Goal: Task Accomplishment & Management: Manage account settings

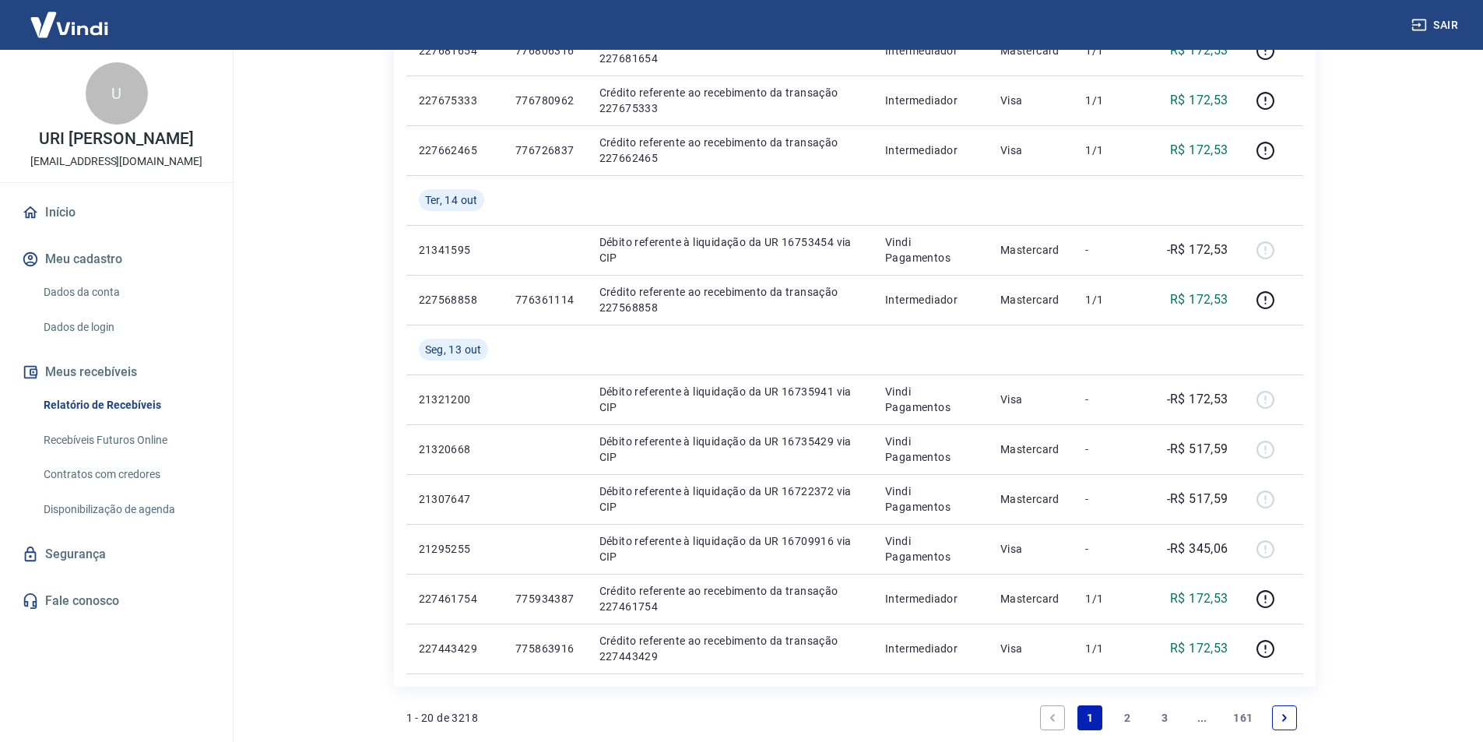
scroll to position [978, 0]
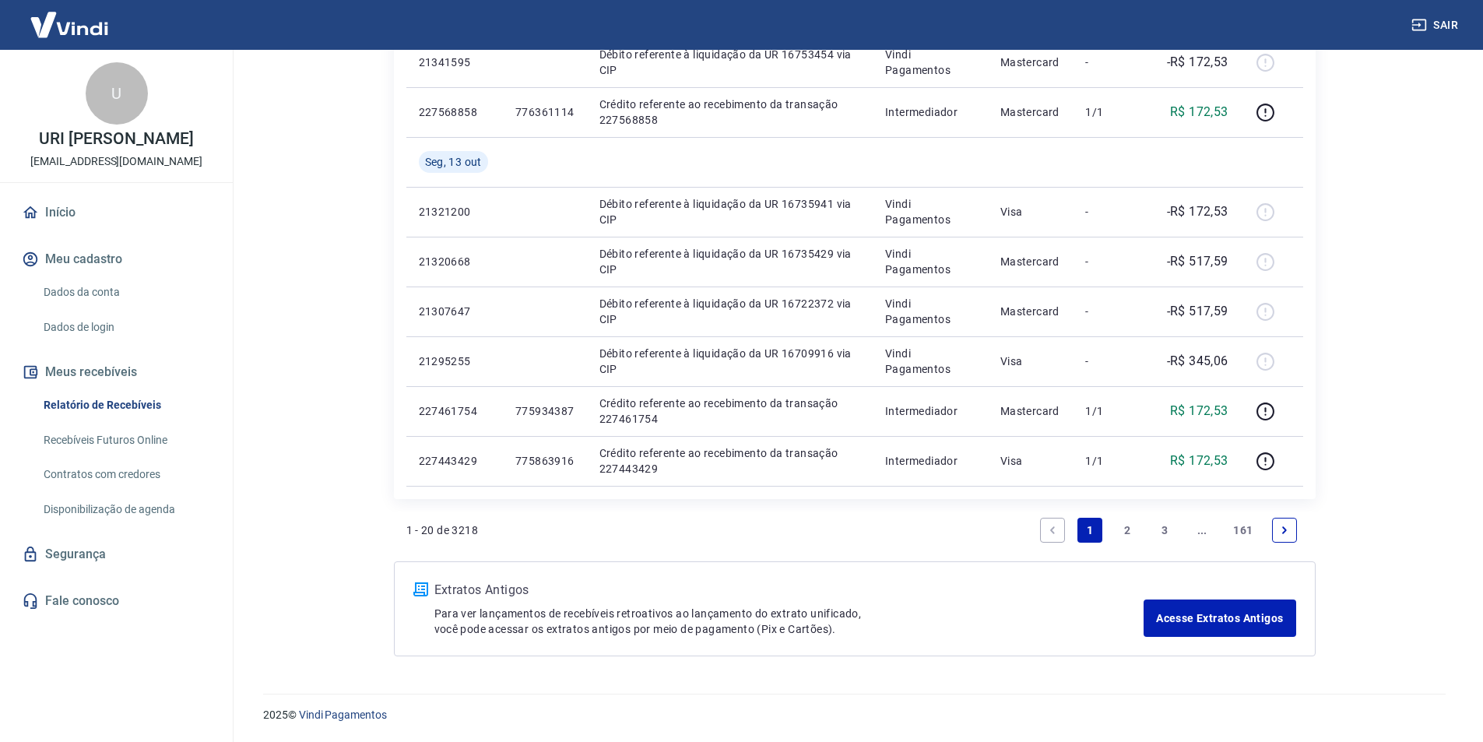
click at [1121, 526] on link "2" at bounding box center [1126, 530] width 25 height 25
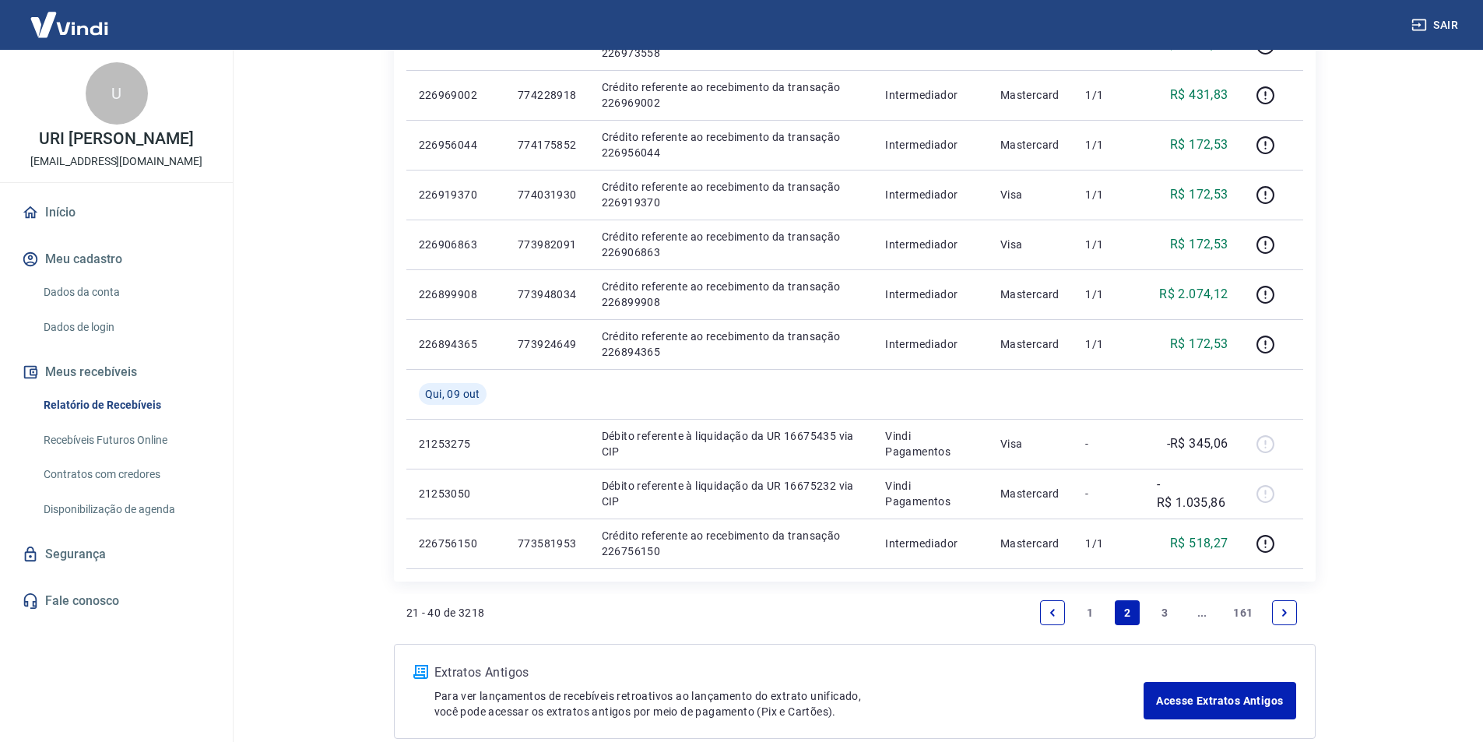
scroll to position [1012, 0]
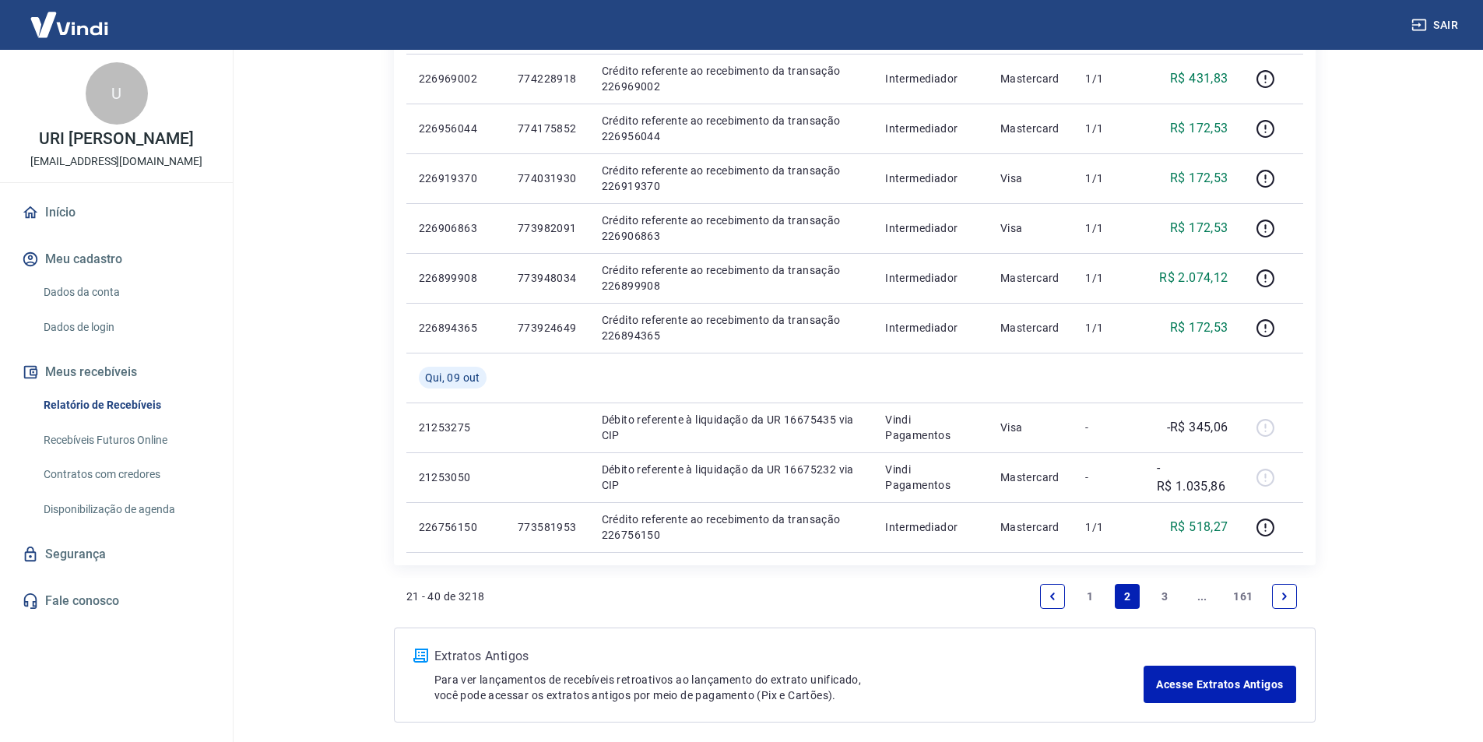
click at [1162, 595] on link "3" at bounding box center [1164, 596] width 25 height 25
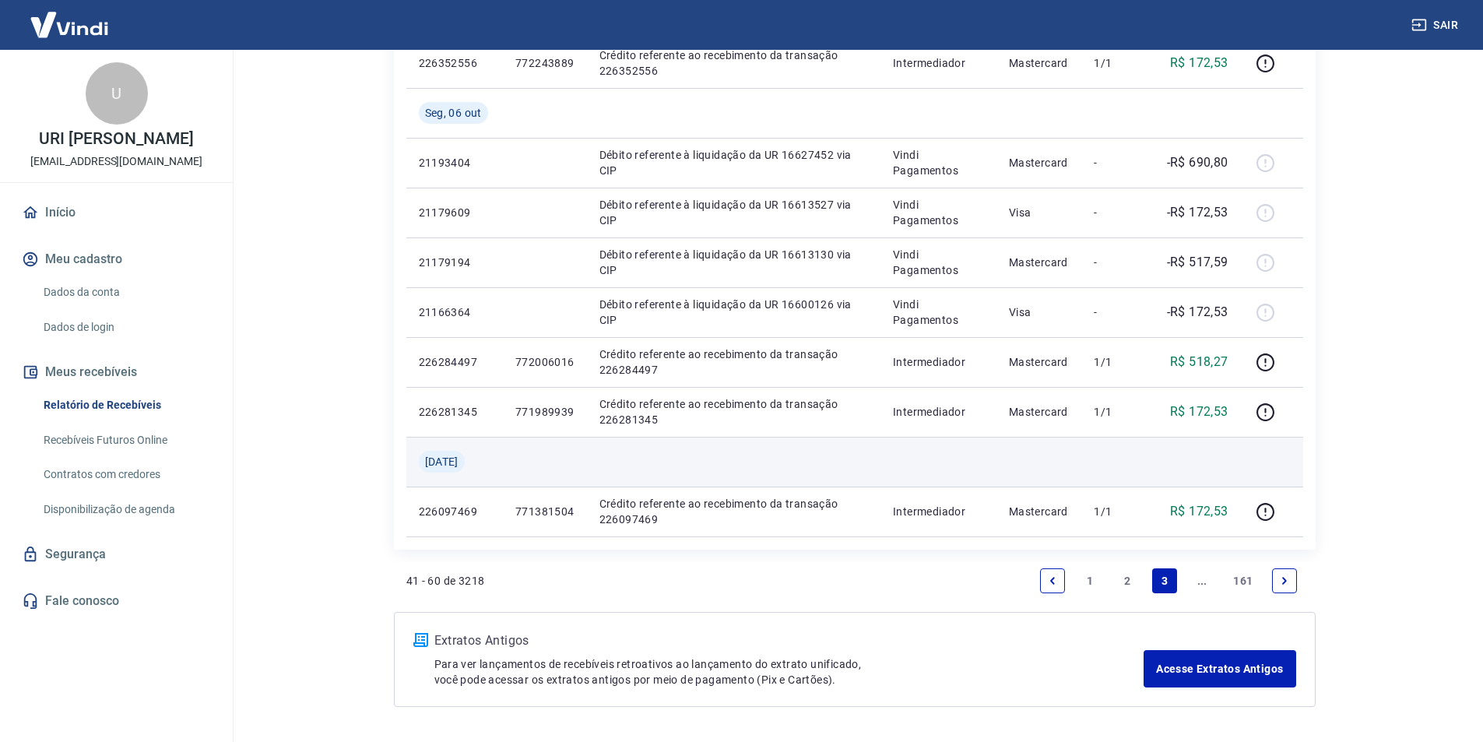
scroll to position [1000, 0]
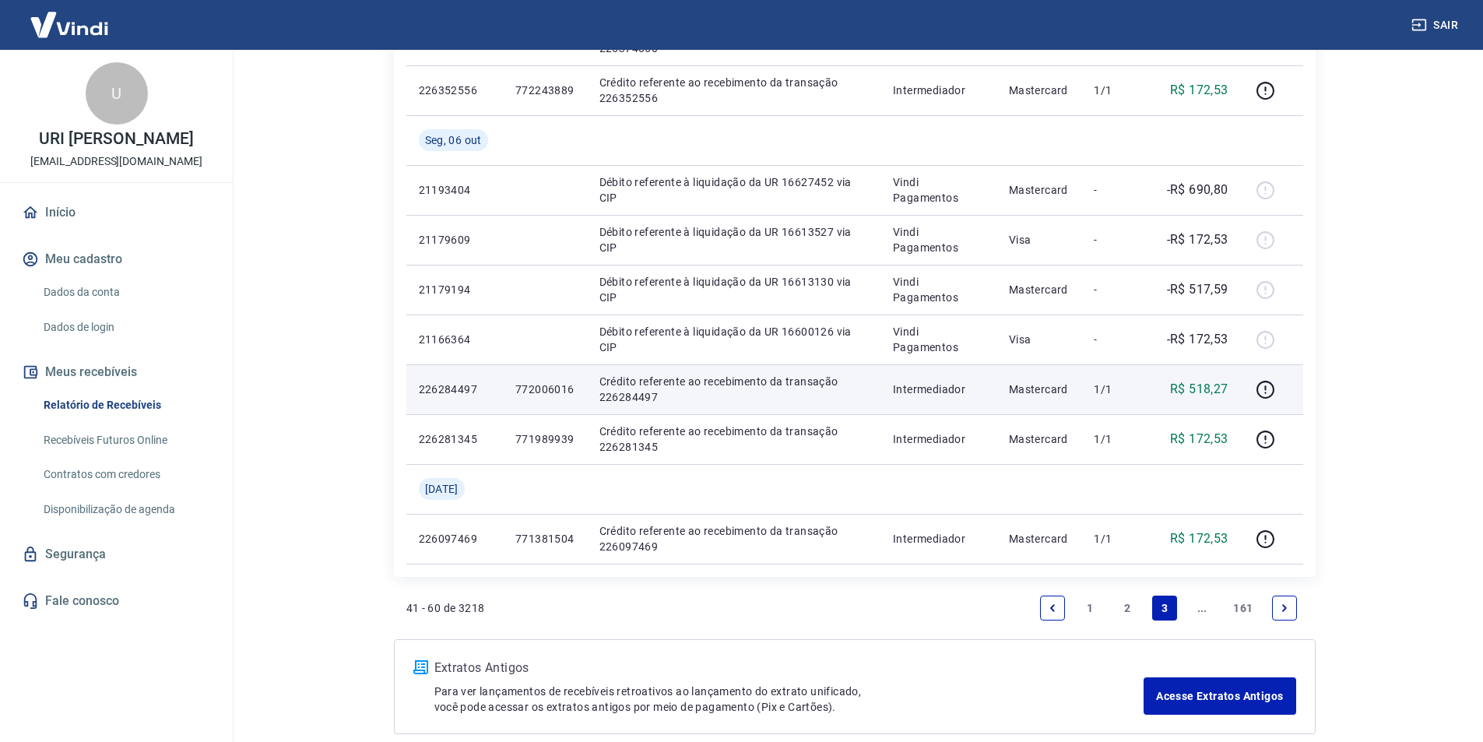
click at [1059, 389] on p "Mastercard" at bounding box center [1039, 389] width 61 height 16
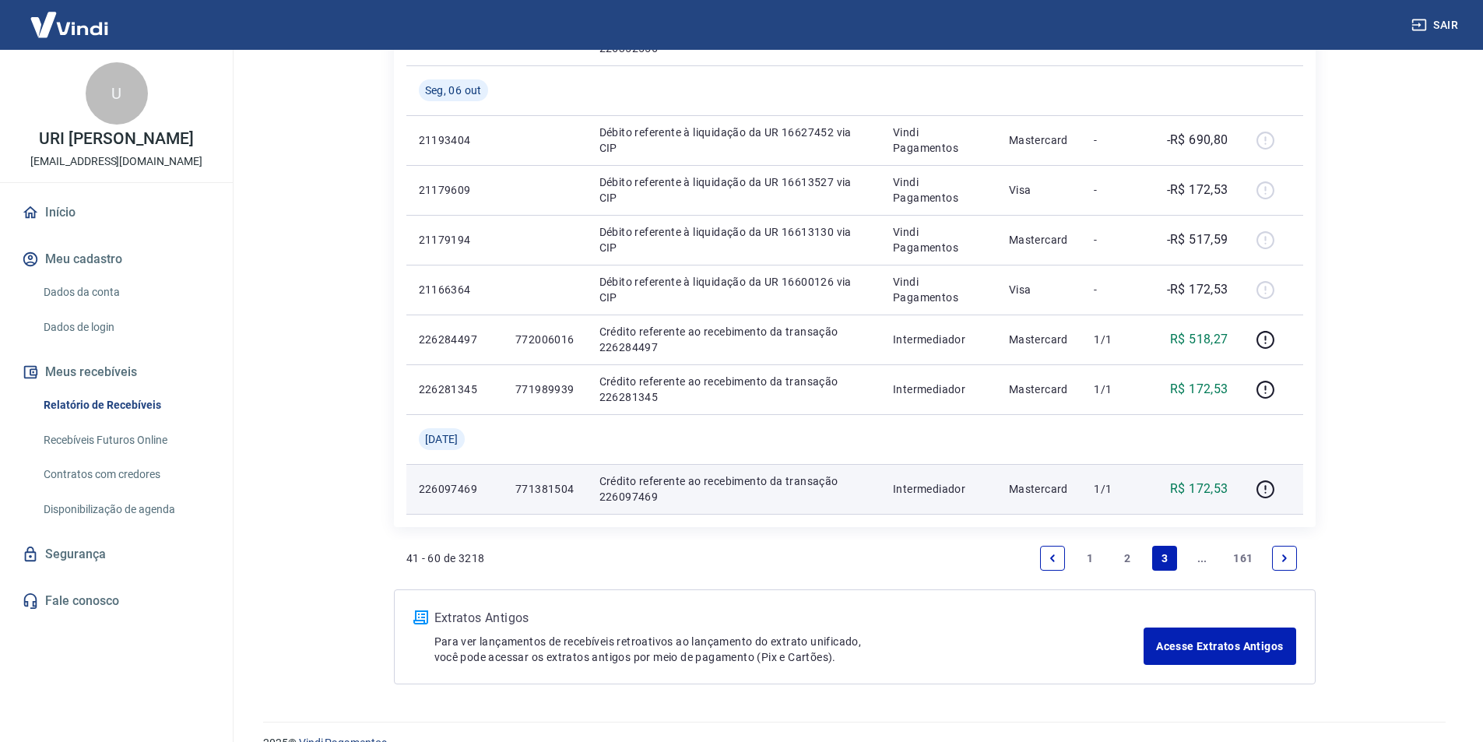
scroll to position [1078, 0]
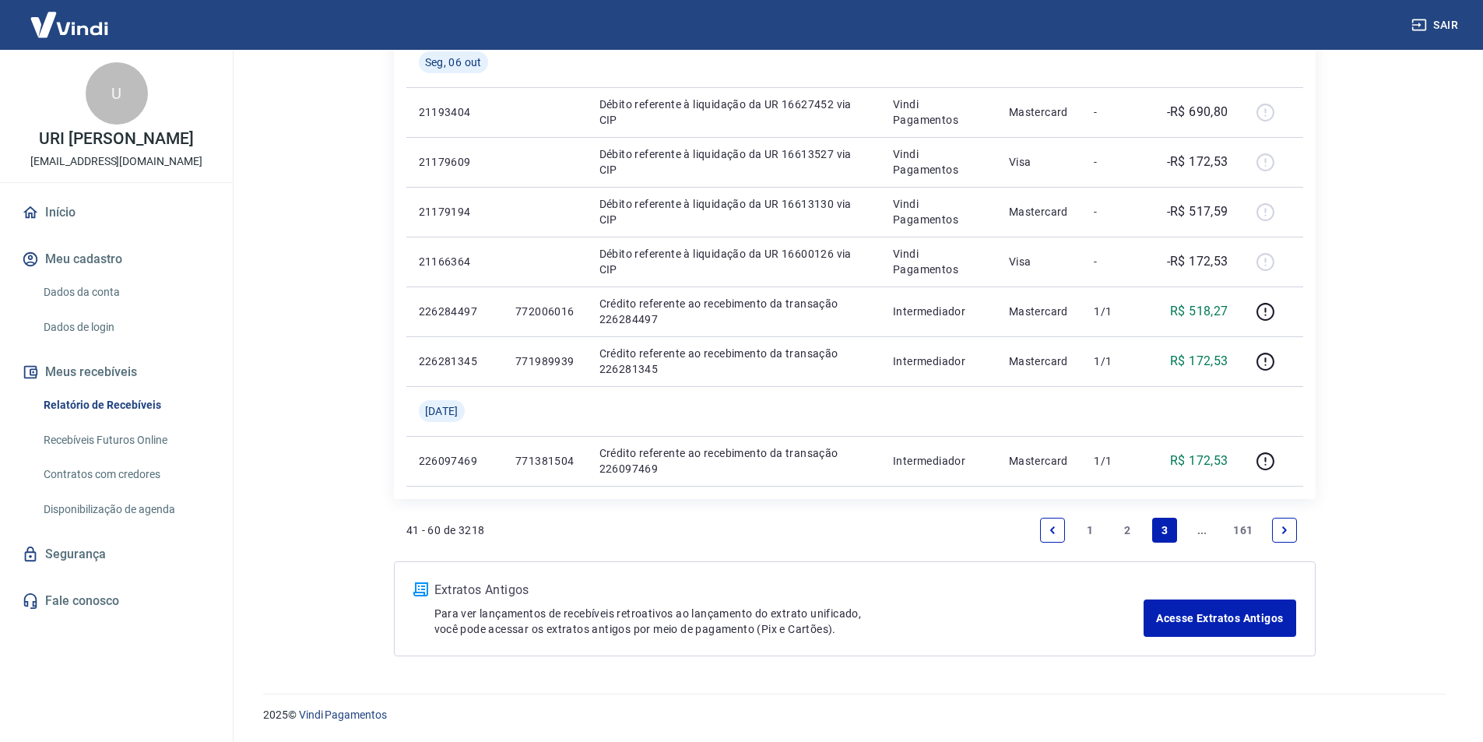
click at [1286, 533] on icon "Next page" at bounding box center [1284, 530] width 11 height 11
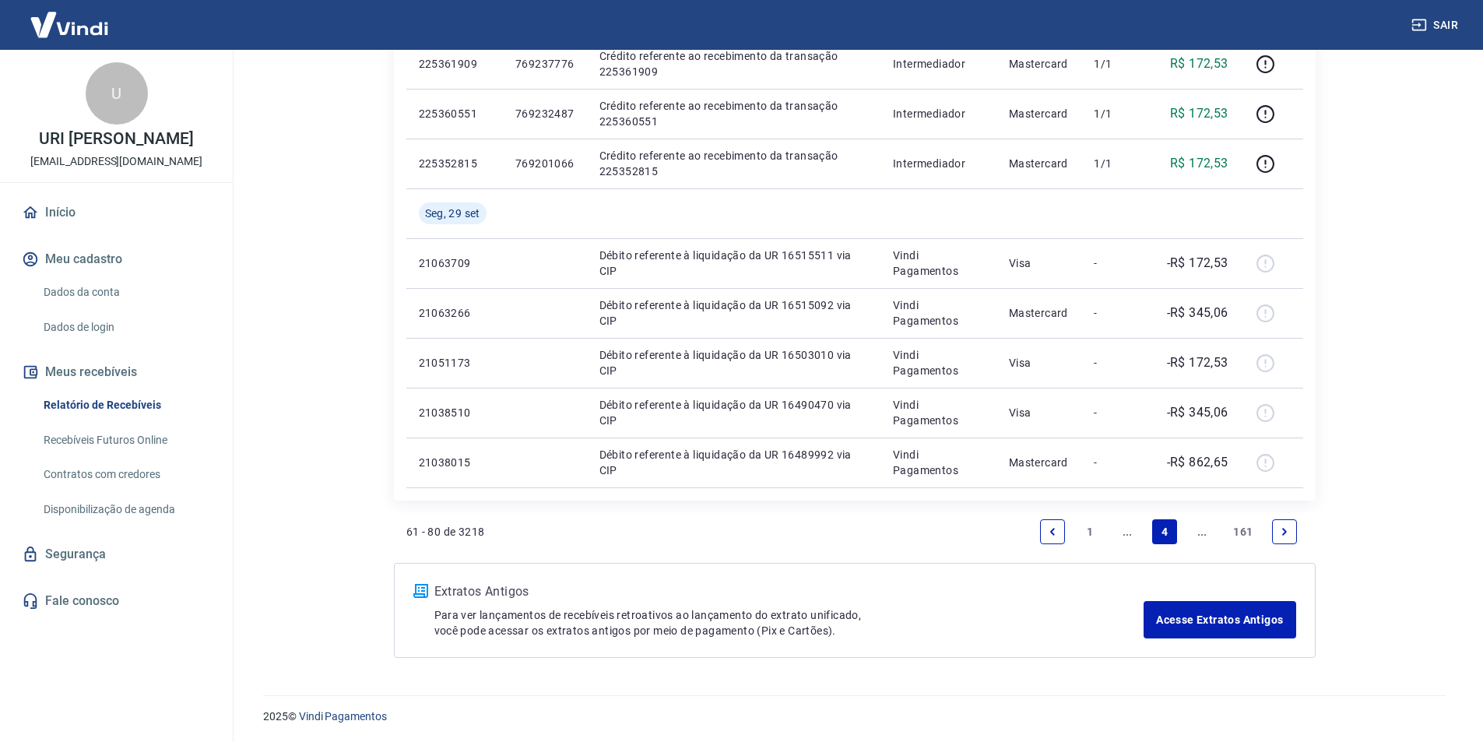
scroll to position [1128, 0]
click at [1204, 529] on link "..." at bounding box center [1201, 530] width 25 height 25
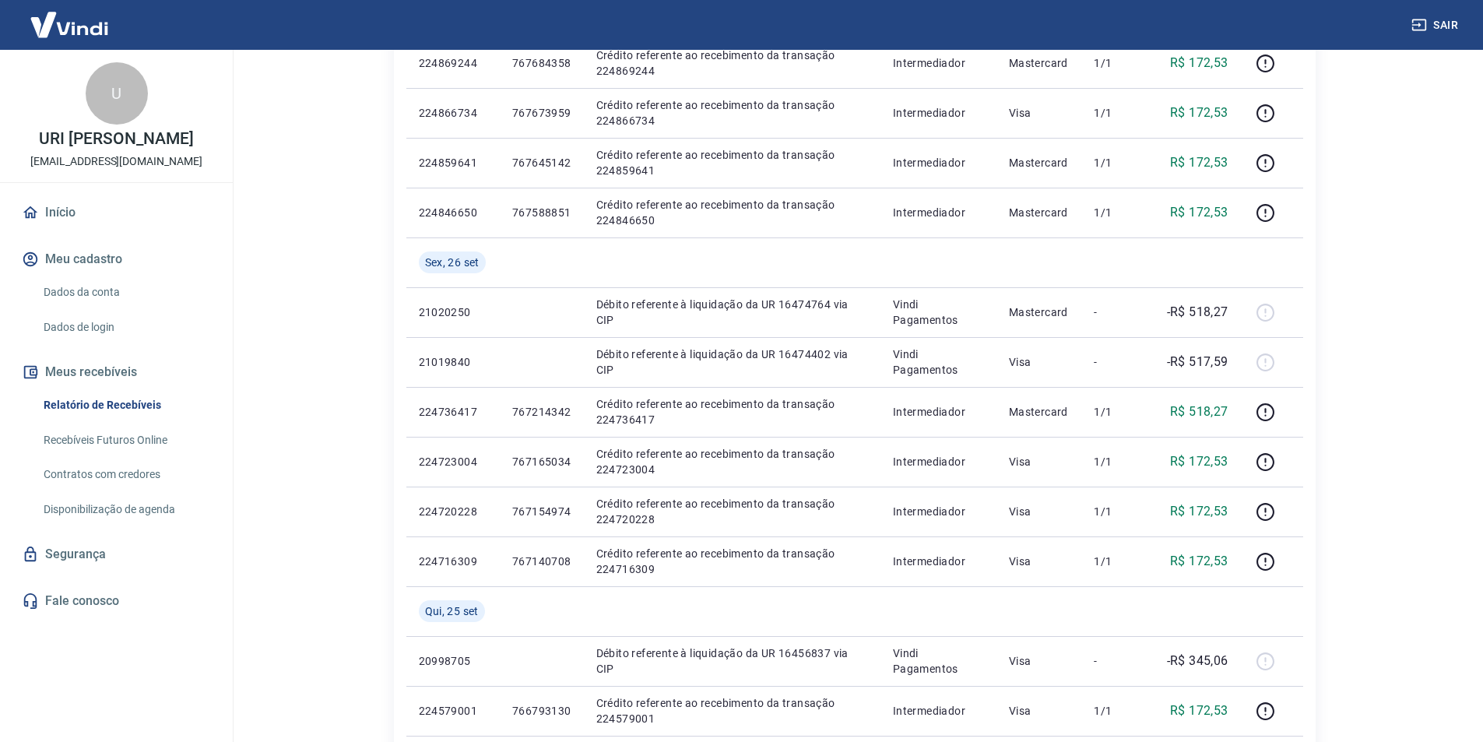
scroll to position [1078, 0]
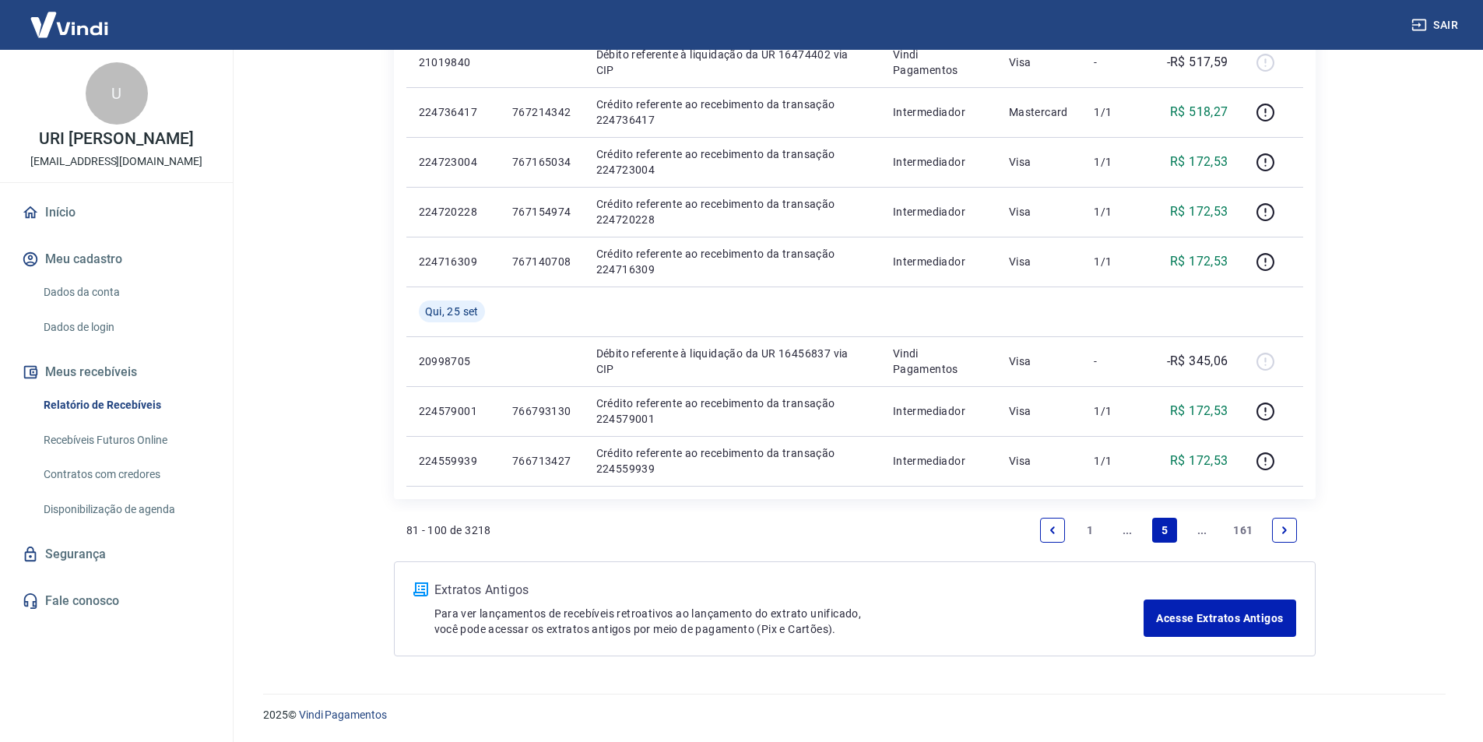
click at [1285, 528] on icon "Next page" at bounding box center [1284, 529] width 5 height 7
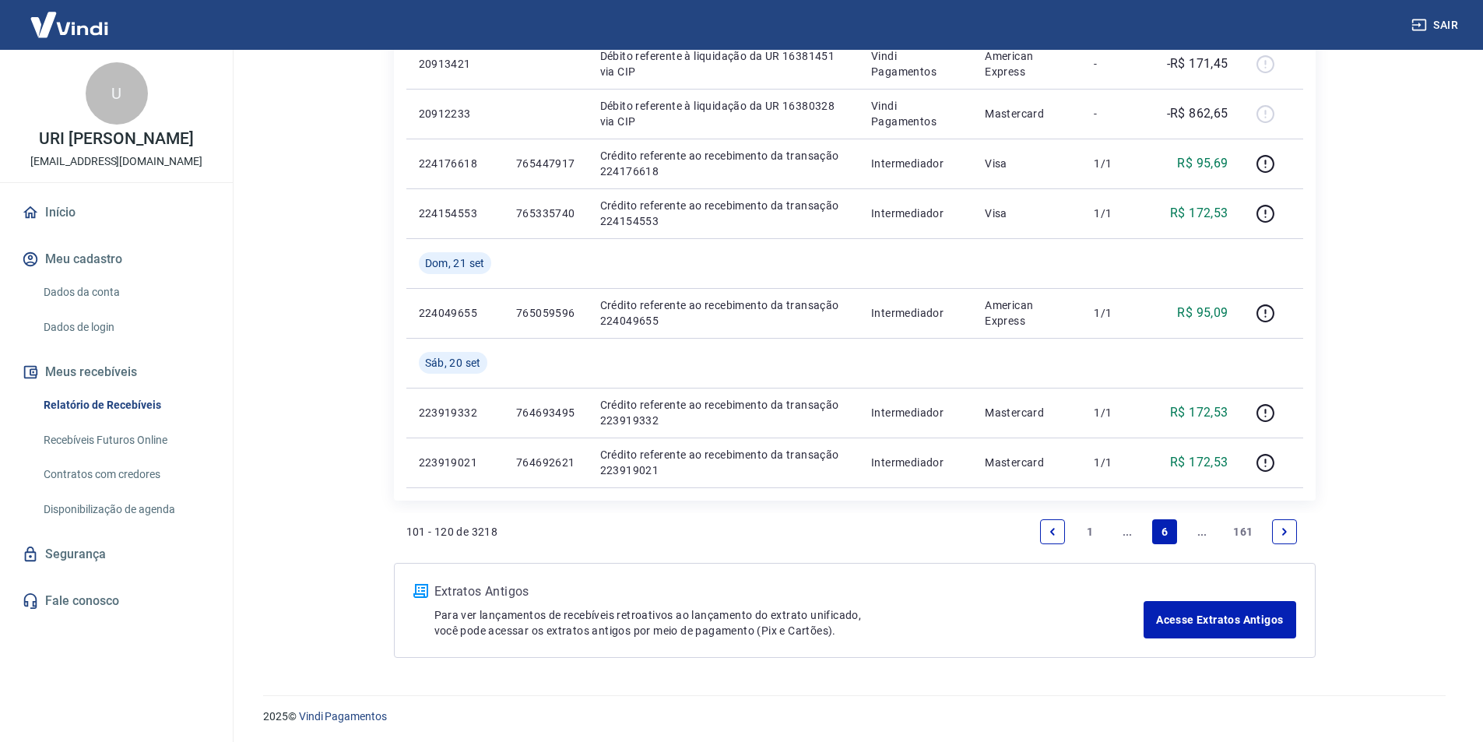
scroll to position [1078, 0]
click at [1286, 528] on icon "Next page" at bounding box center [1284, 530] width 11 height 11
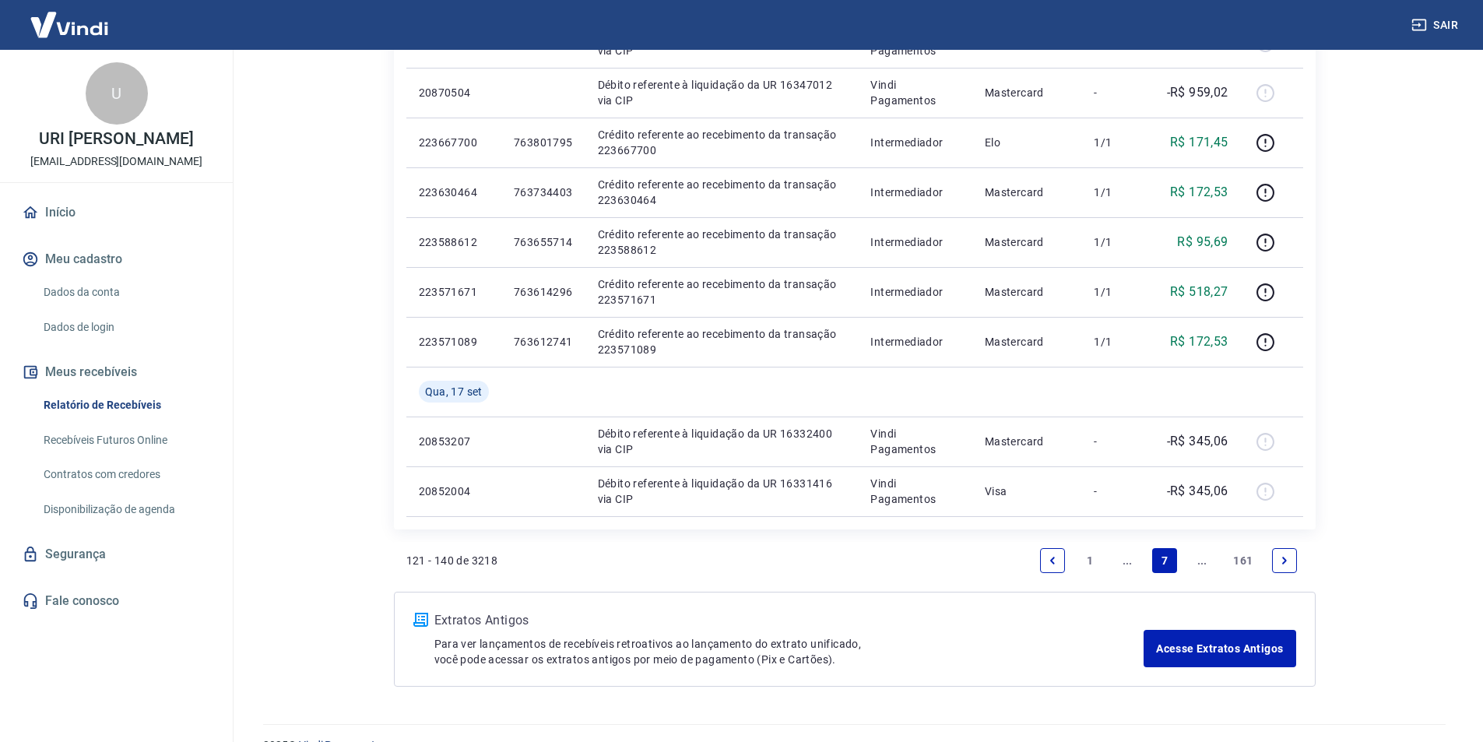
scroll to position [1028, 0]
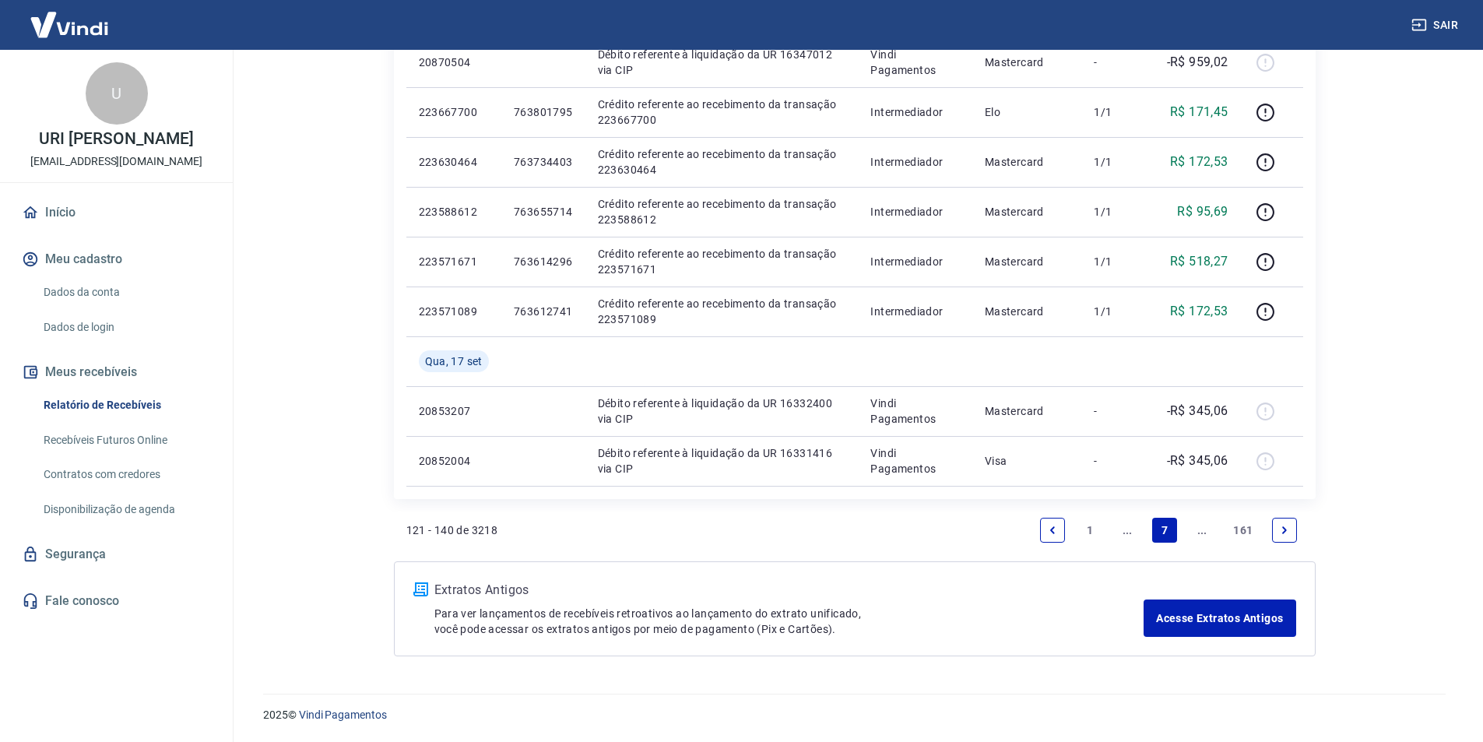
click at [1280, 532] on icon "Next page" at bounding box center [1284, 530] width 11 height 11
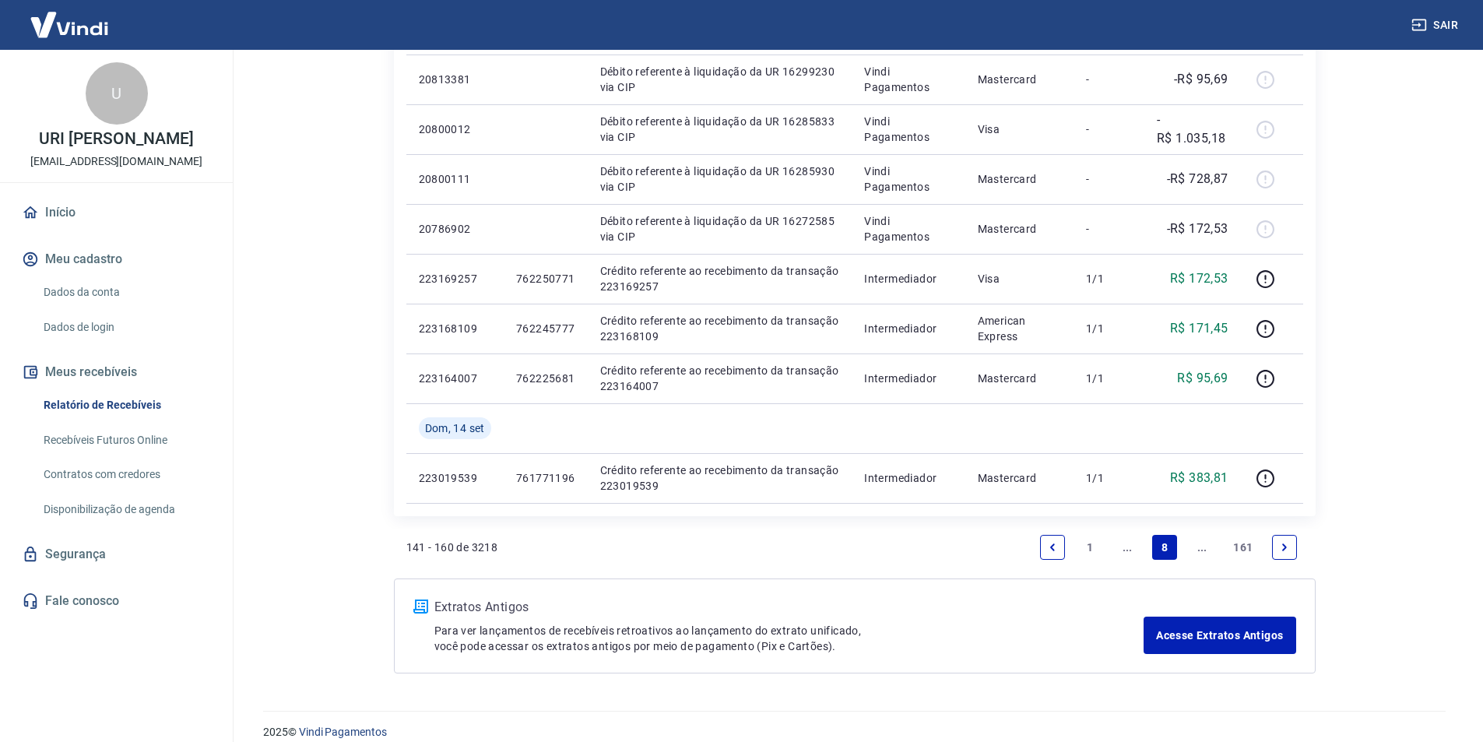
scroll to position [1028, 0]
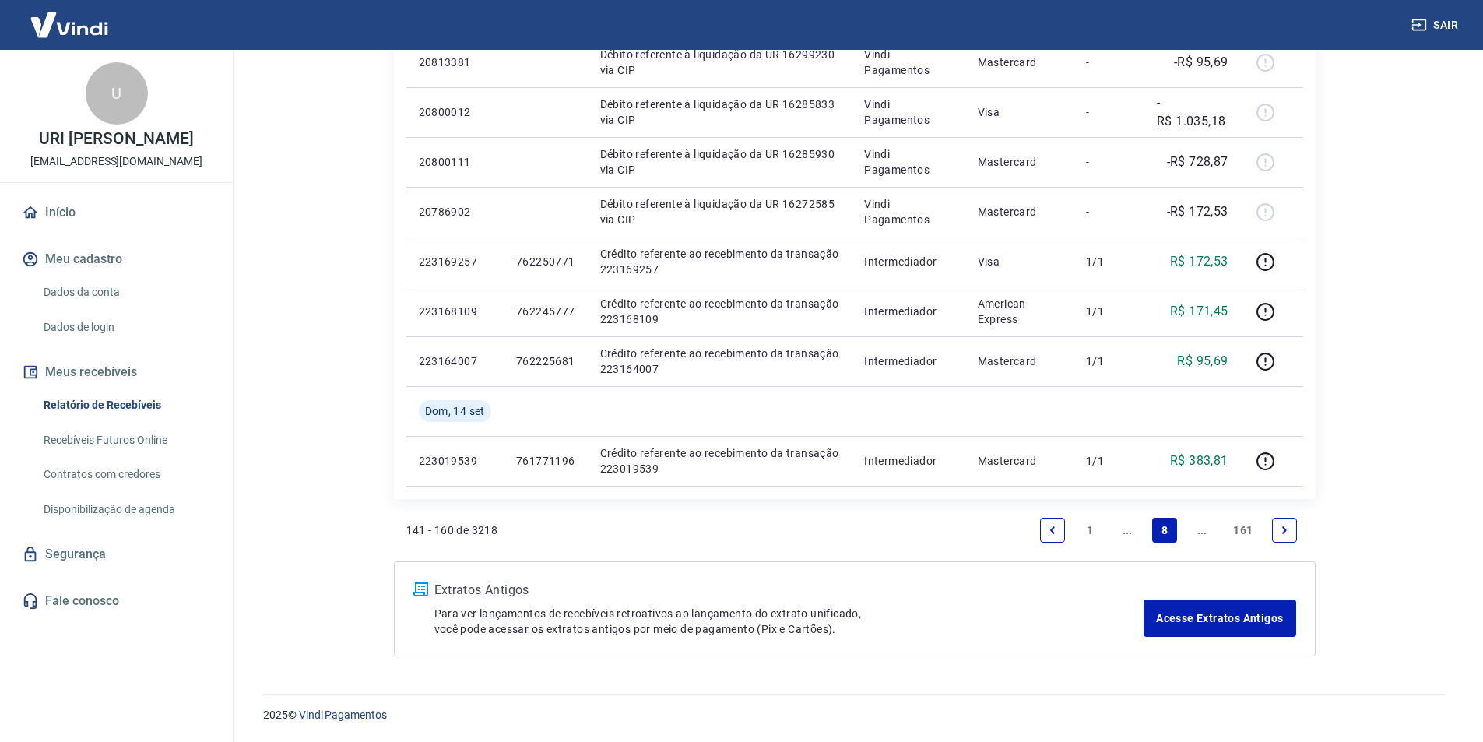
click at [1290, 518] on link "Next page" at bounding box center [1284, 530] width 25 height 25
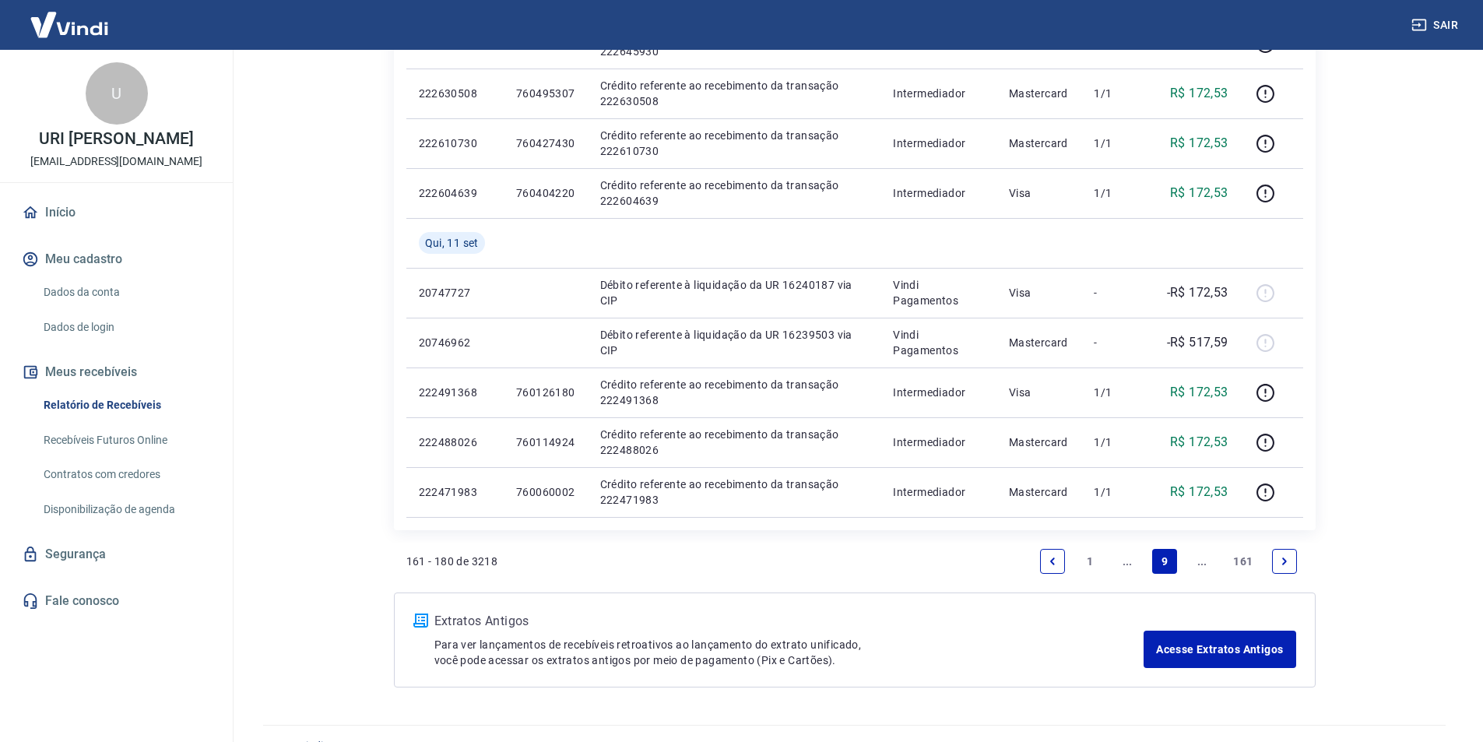
scroll to position [1028, 0]
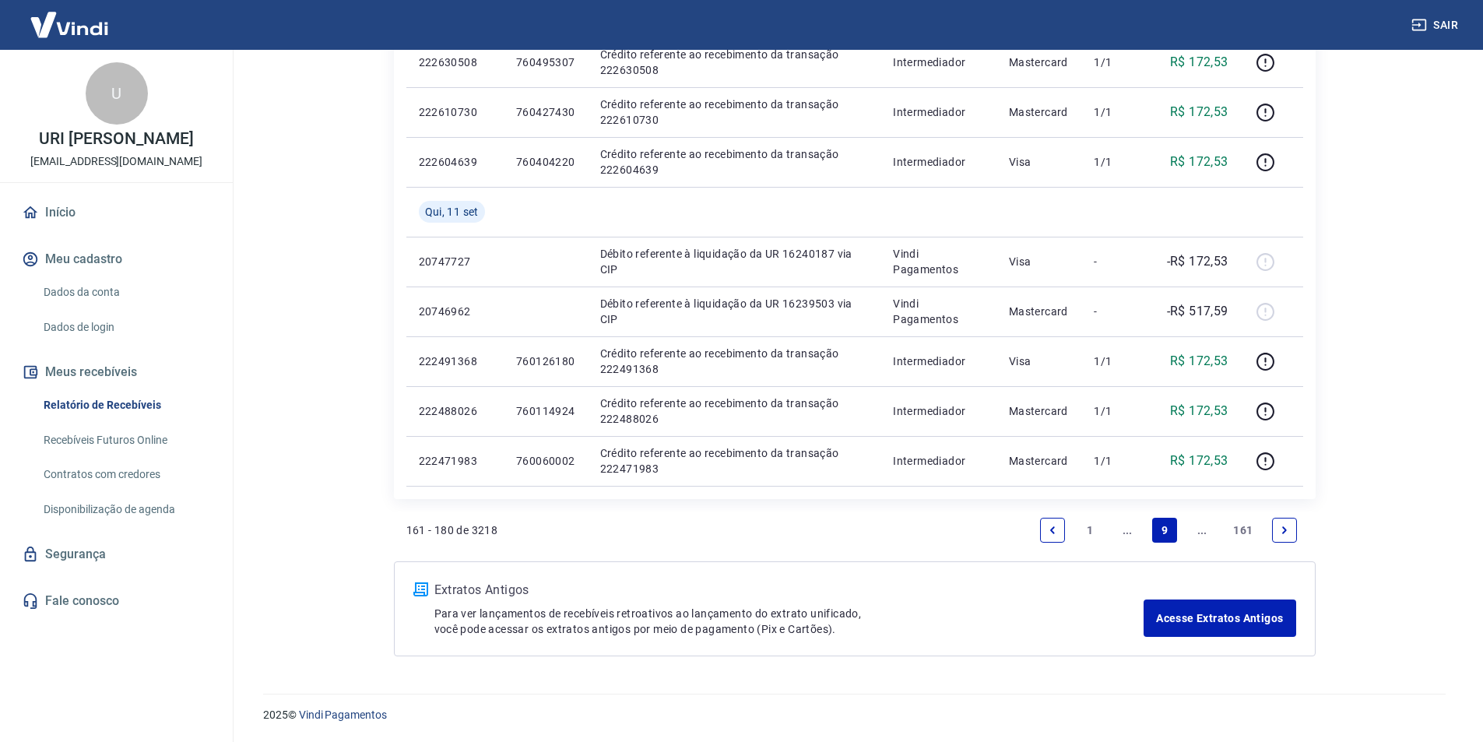
click at [1294, 533] on link "Next page" at bounding box center [1284, 530] width 25 height 25
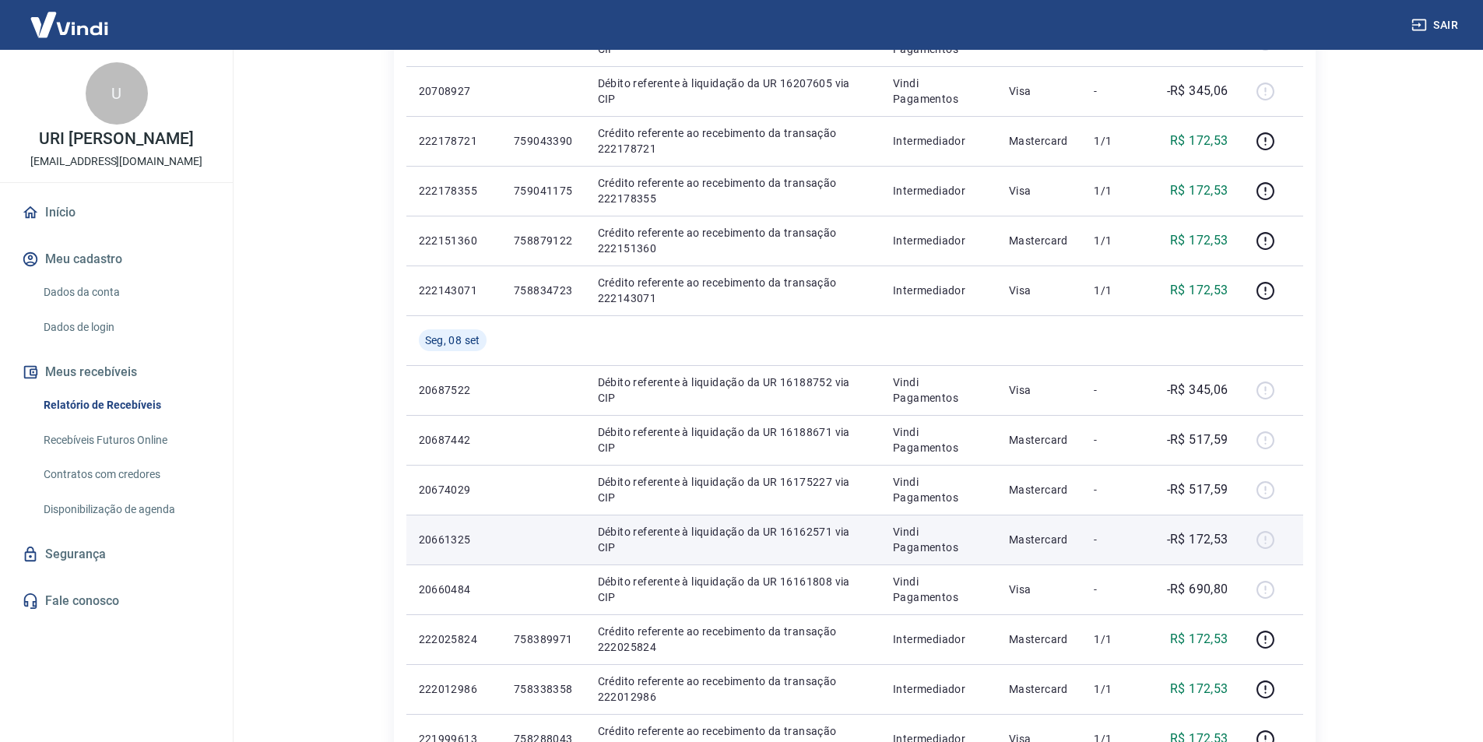
scroll to position [1012, 0]
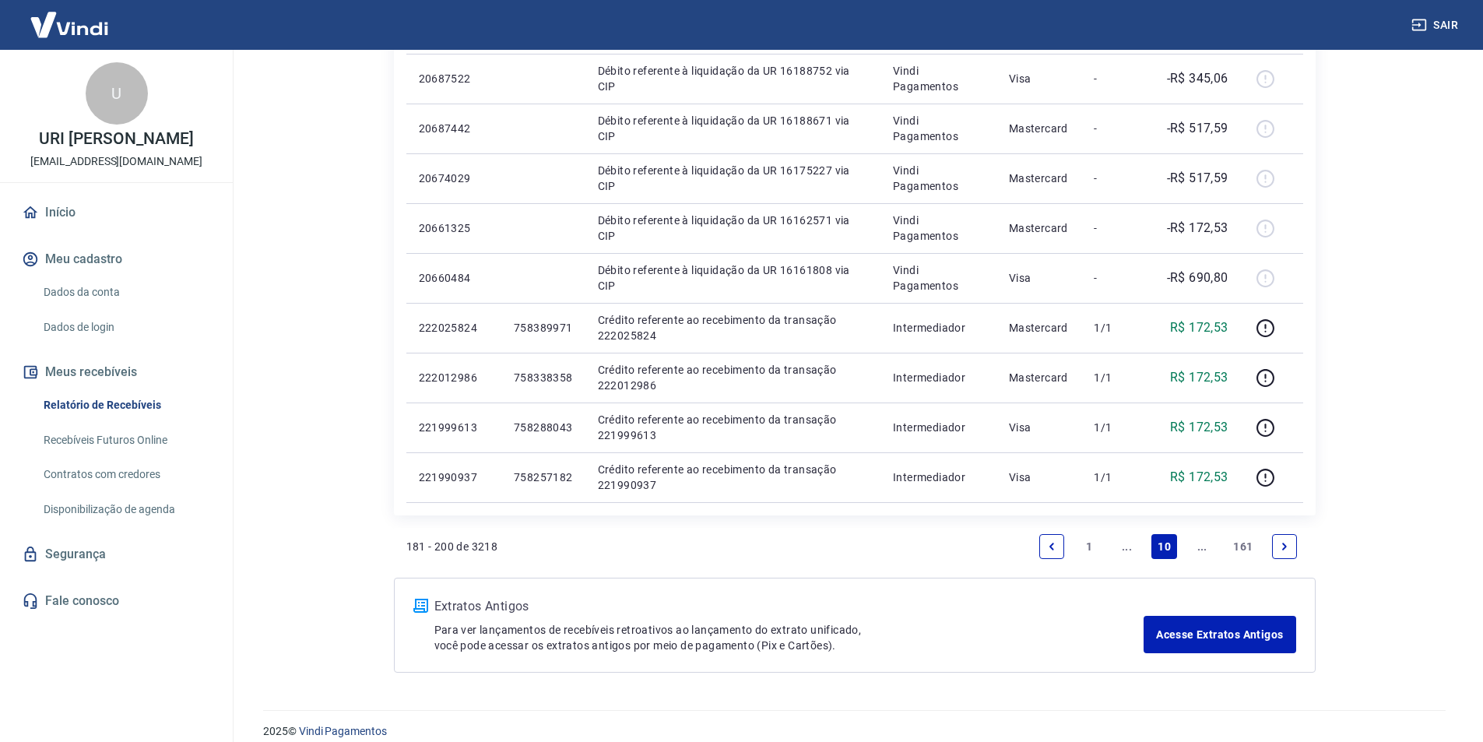
click at [1286, 546] on icon "Next page" at bounding box center [1284, 545] width 5 height 7
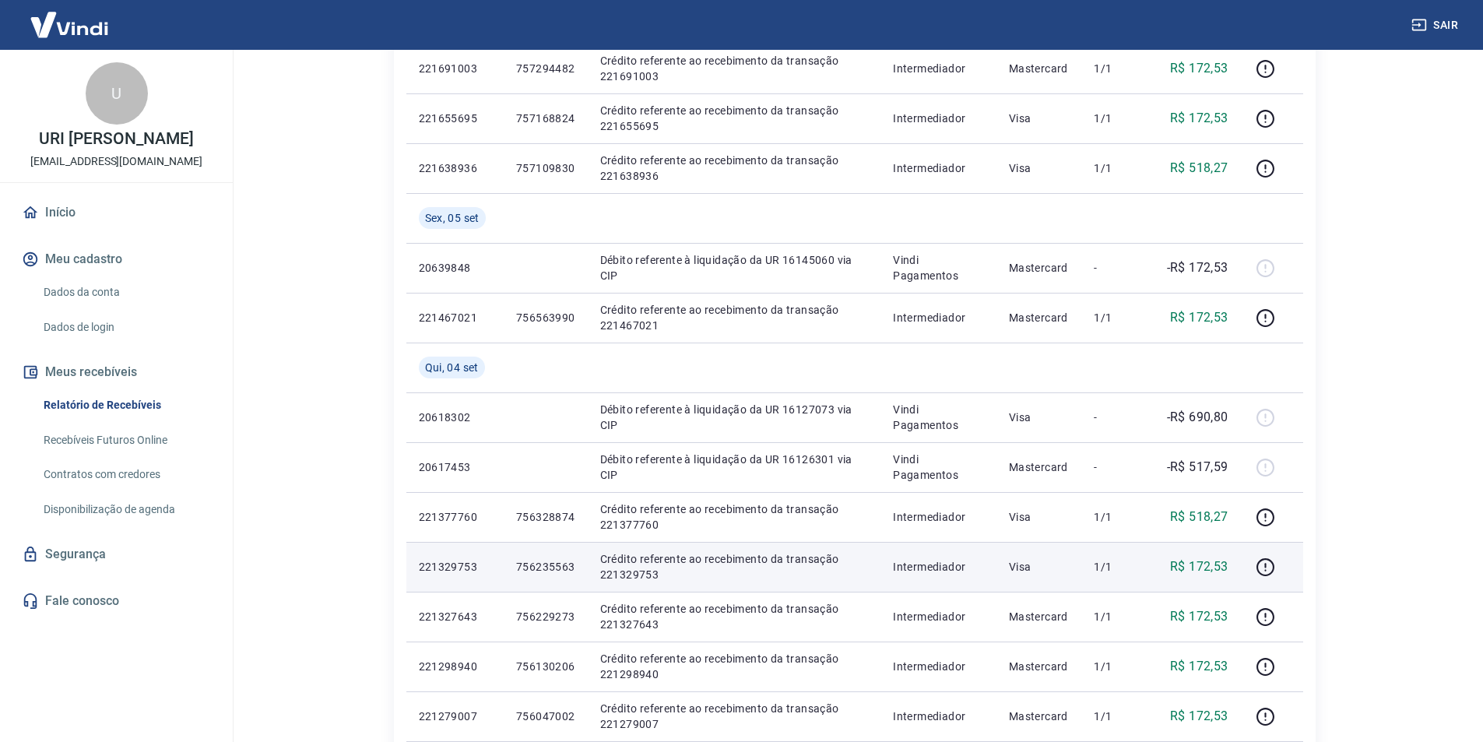
scroll to position [623, 0]
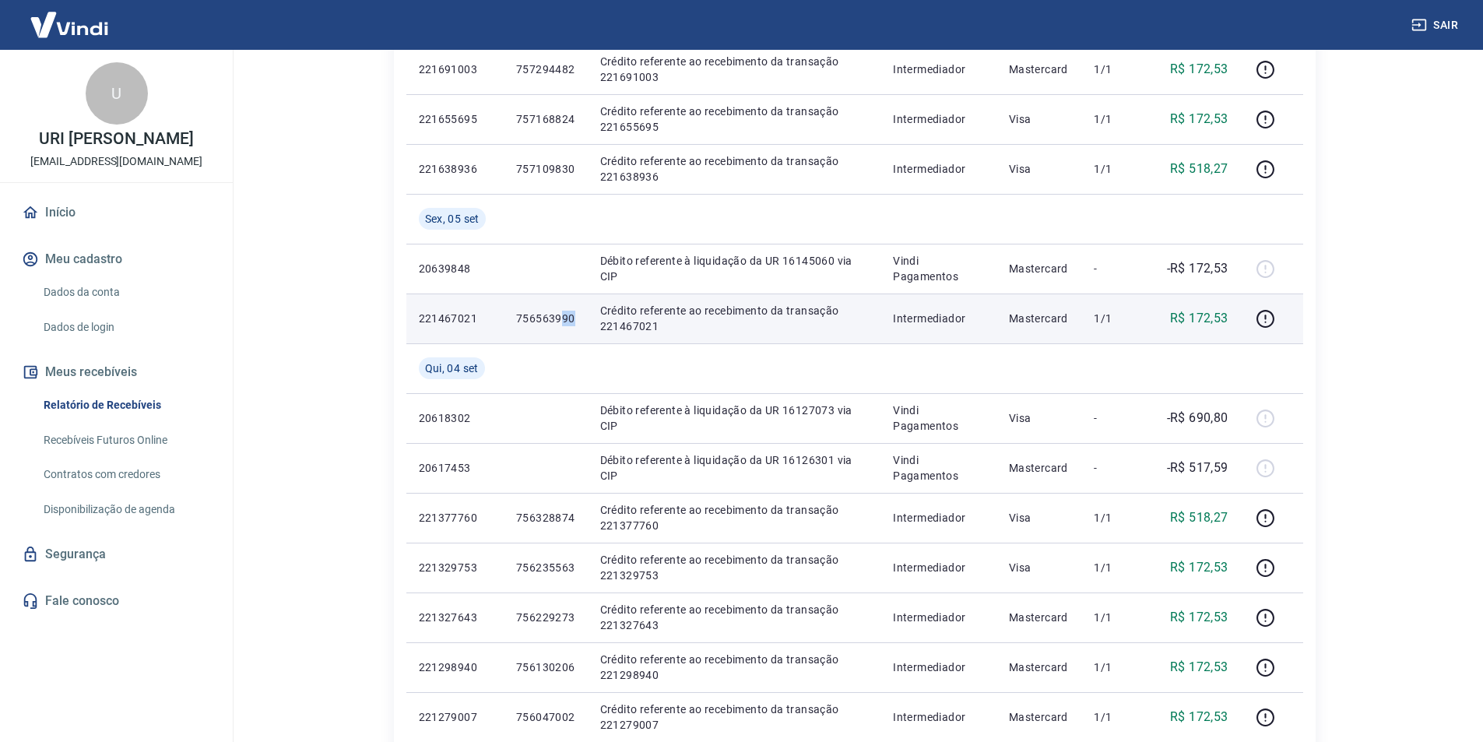
drag, startPoint x: 563, startPoint y: 317, endPoint x: 574, endPoint y: 317, distance: 10.9
click at [574, 317] on p "756563990" at bounding box center [545, 319] width 59 height 16
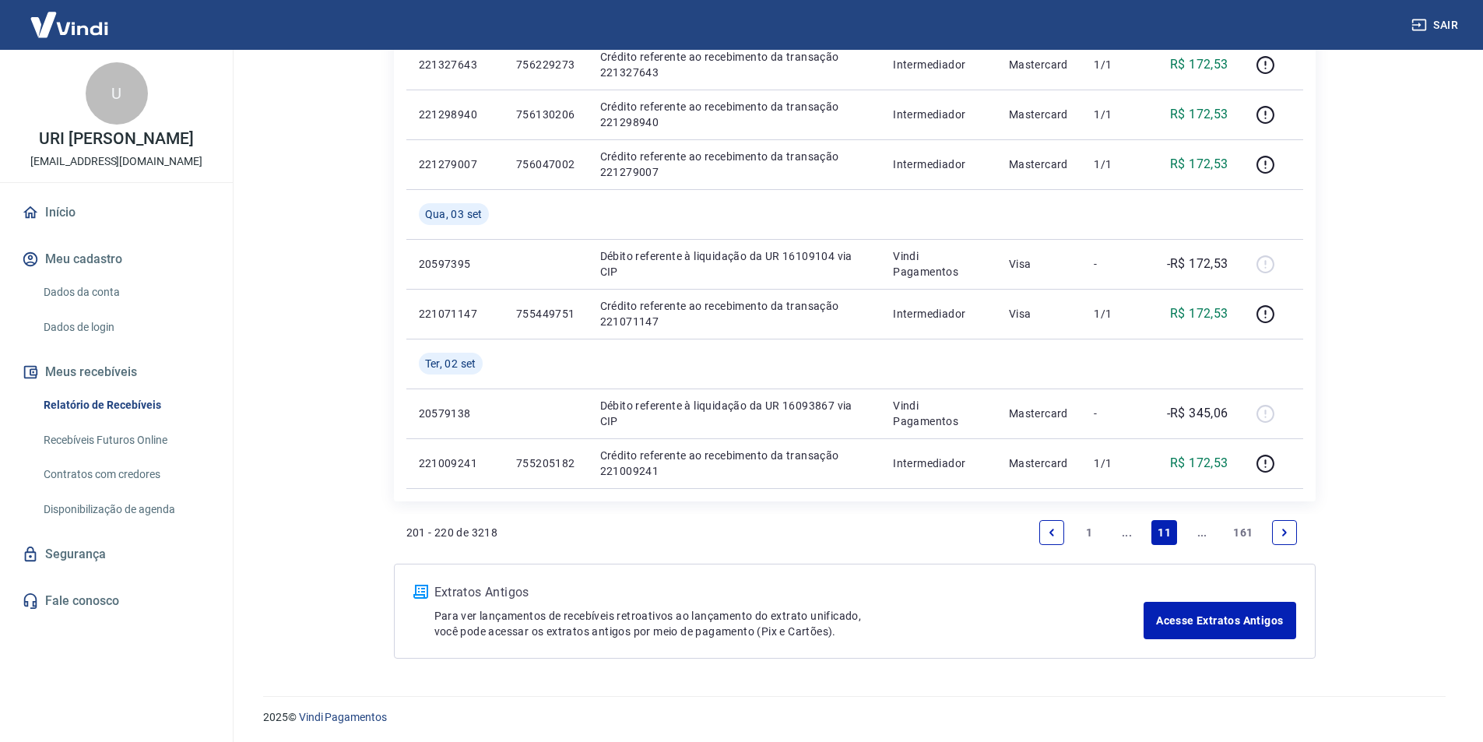
scroll to position [1177, 0]
click at [1128, 531] on link "..." at bounding box center [1126, 530] width 25 height 25
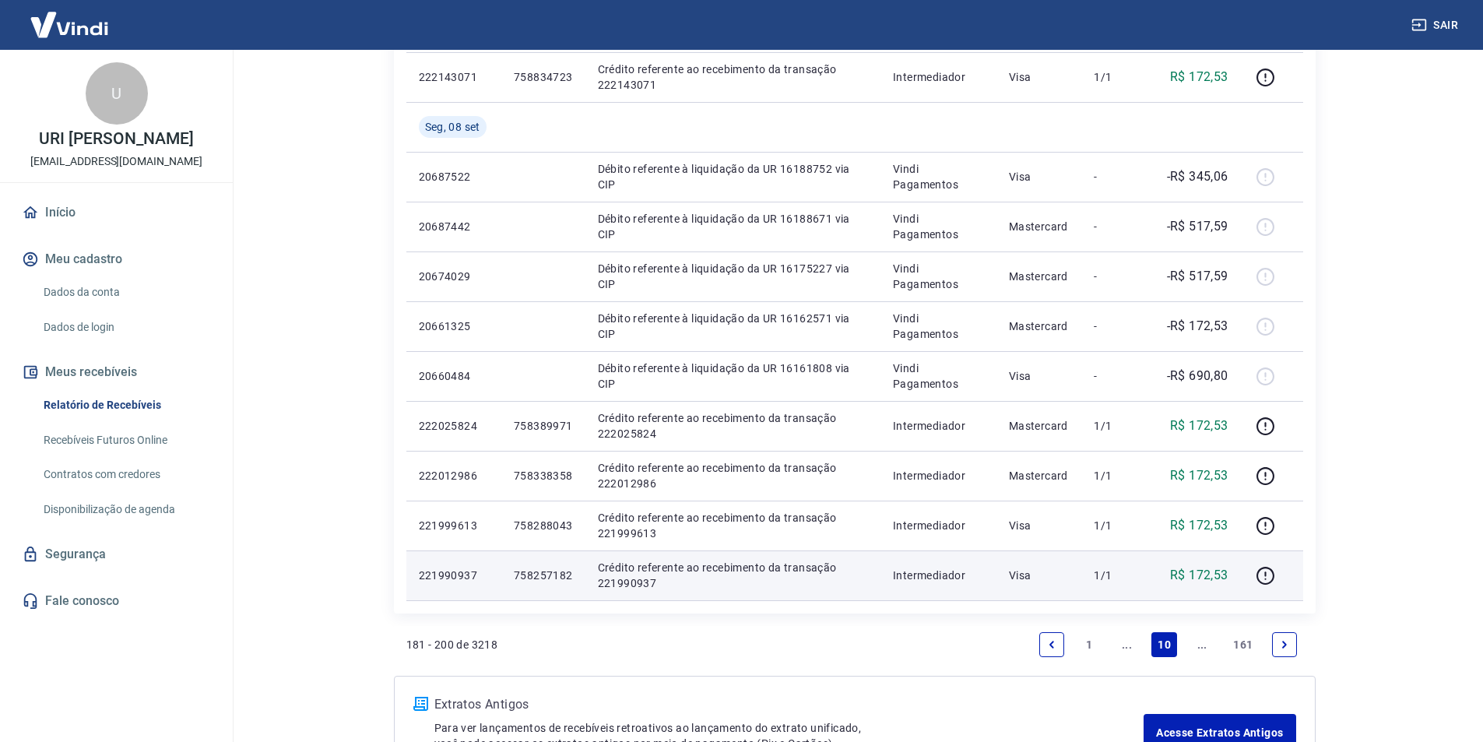
scroll to position [872, 0]
